Goal: Navigation & Orientation: Find specific page/section

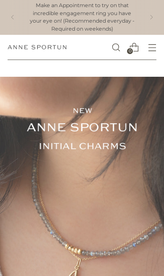
click at [156, 47] on span "Open menu modal" at bounding box center [152, 47] width 14 height 14
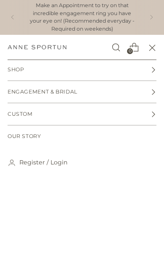
click at [154, 72] on icon at bounding box center [153, 70] width 6 height 6
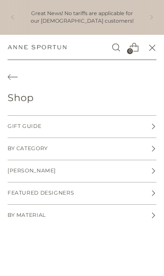
click at [154, 149] on icon at bounding box center [153, 148] width 3 height 5
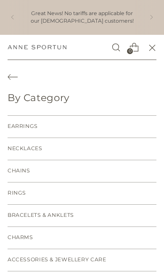
click at [123, 193] on link "Rings" at bounding box center [82, 194] width 149 height 22
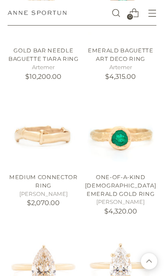
scroll to position [510, 0]
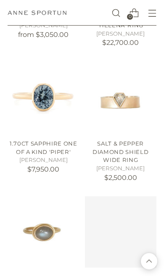
scroll to position [1908, 0]
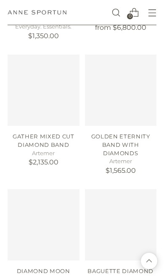
scroll to position [4900, 0]
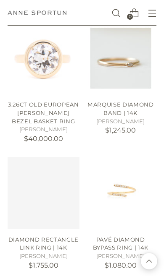
scroll to position [6255, 0]
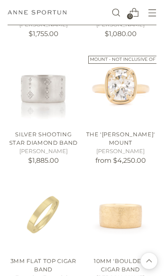
scroll to position [6497, 0]
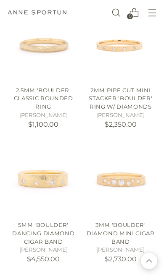
scroll to position [7467, 0]
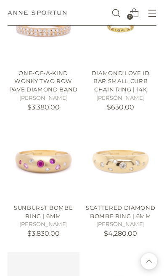
scroll to position [8934, 0]
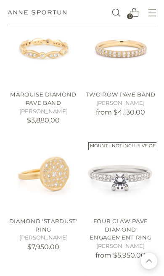
scroll to position [13075, 0]
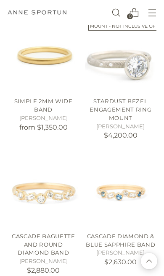
scroll to position [15313, 0]
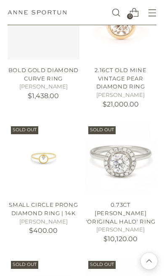
scroll to position [18492, 0]
